Goal: Find specific page/section: Find specific page/section

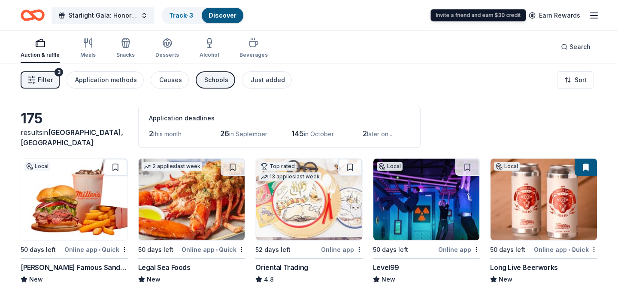
scroll to position [3786, 0]
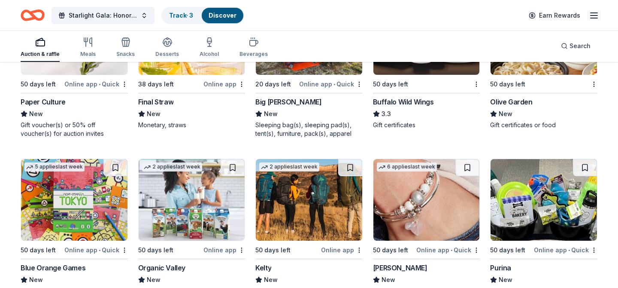
click at [593, 13] on line "button" at bounding box center [594, 13] width 7 height 0
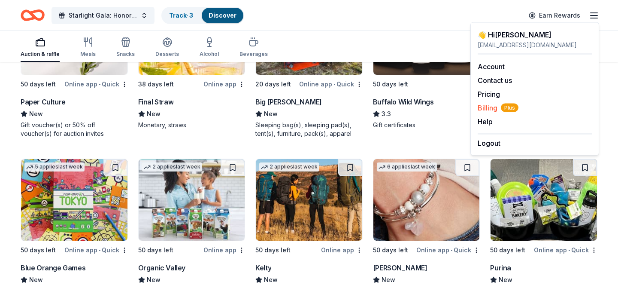
click at [502, 107] on span "Plus" at bounding box center [510, 107] width 18 height 9
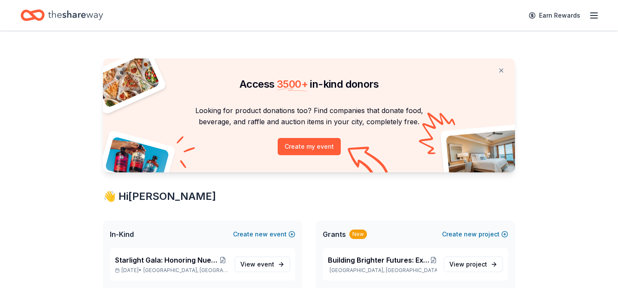
click at [33, 13] on icon "Home" at bounding box center [33, 15] width 24 height 20
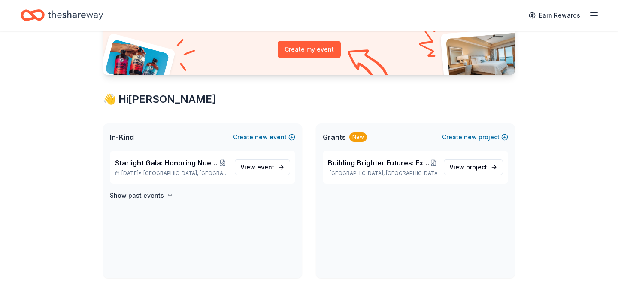
scroll to position [152, 0]
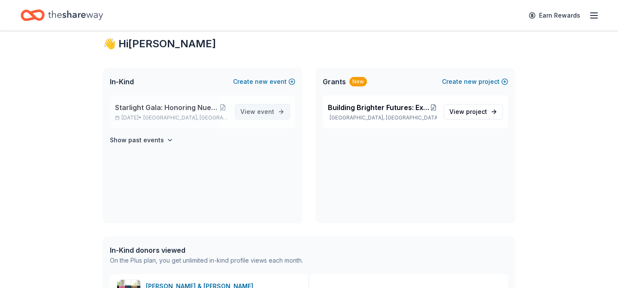
click at [269, 116] on span "View event" at bounding box center [257, 111] width 34 height 10
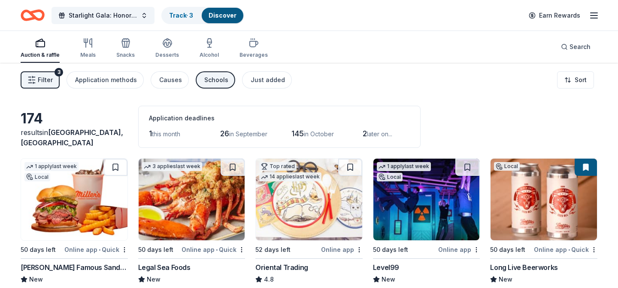
click at [212, 79] on div "Schools" at bounding box center [216, 80] width 24 height 10
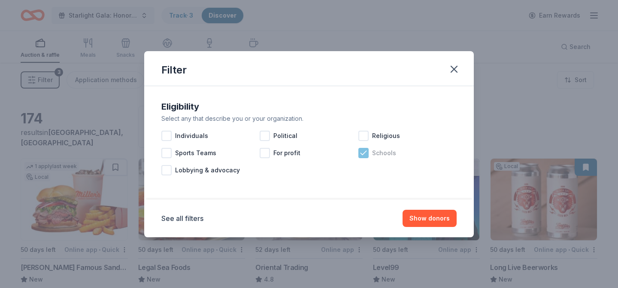
click at [365, 155] on icon at bounding box center [363, 153] width 9 height 9
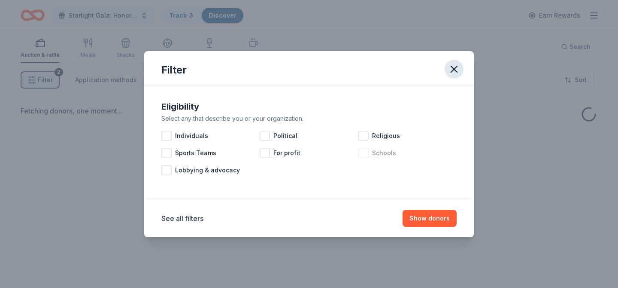
click at [456, 69] on icon "button" at bounding box center [454, 69] width 12 height 12
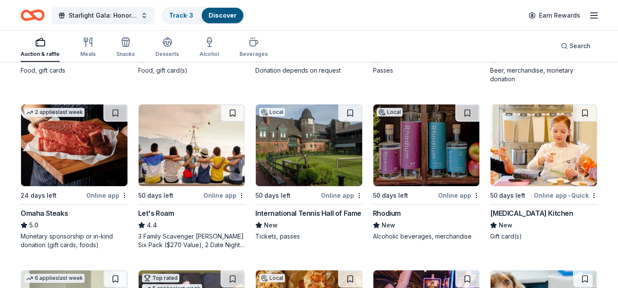
scroll to position [221, 0]
